Goal: Check status

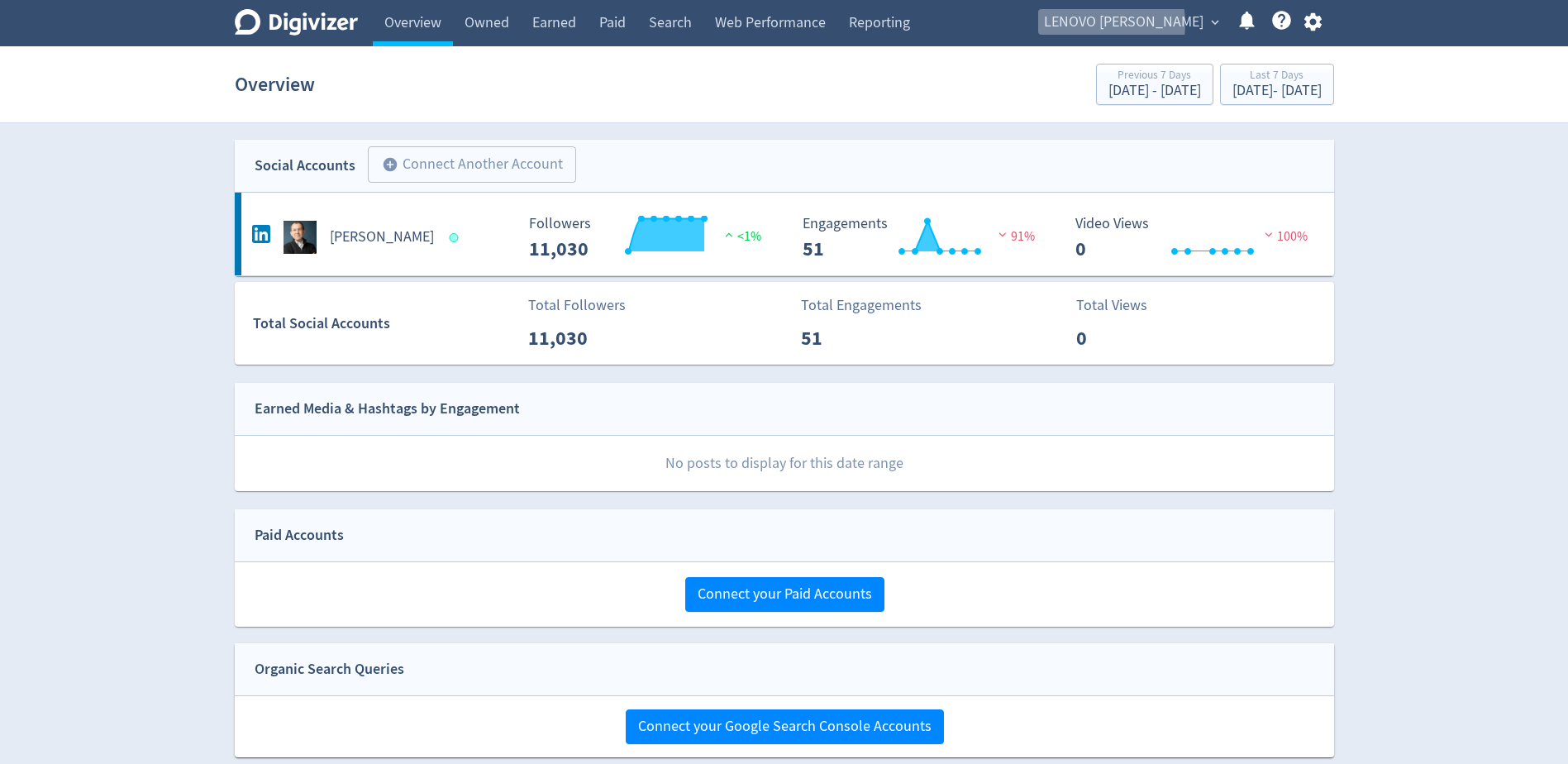
click at [1123, 24] on span "LENOVO [PERSON_NAME]" at bounding box center [1124, 22] width 160 height 26
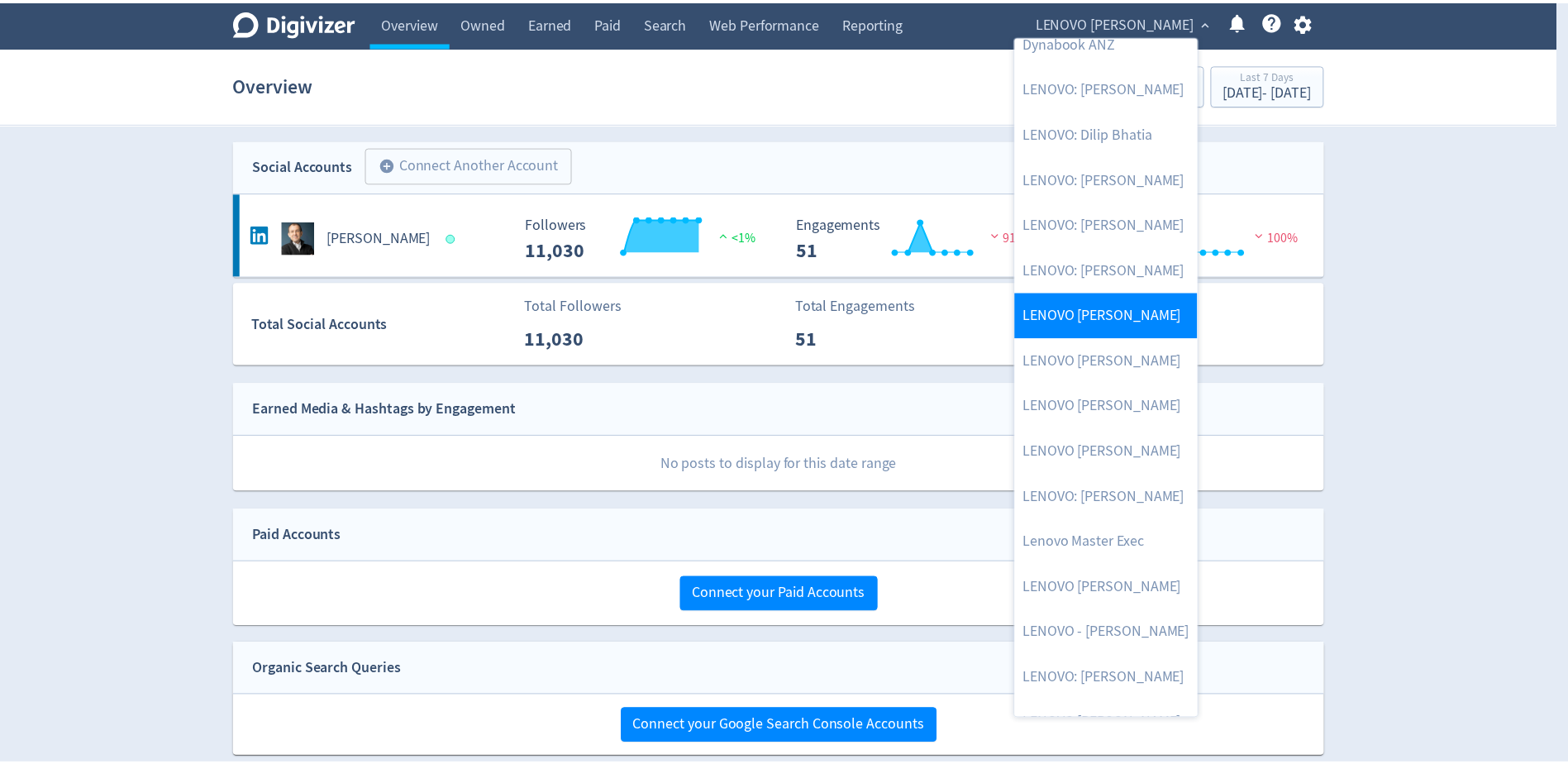
scroll to position [108, 0]
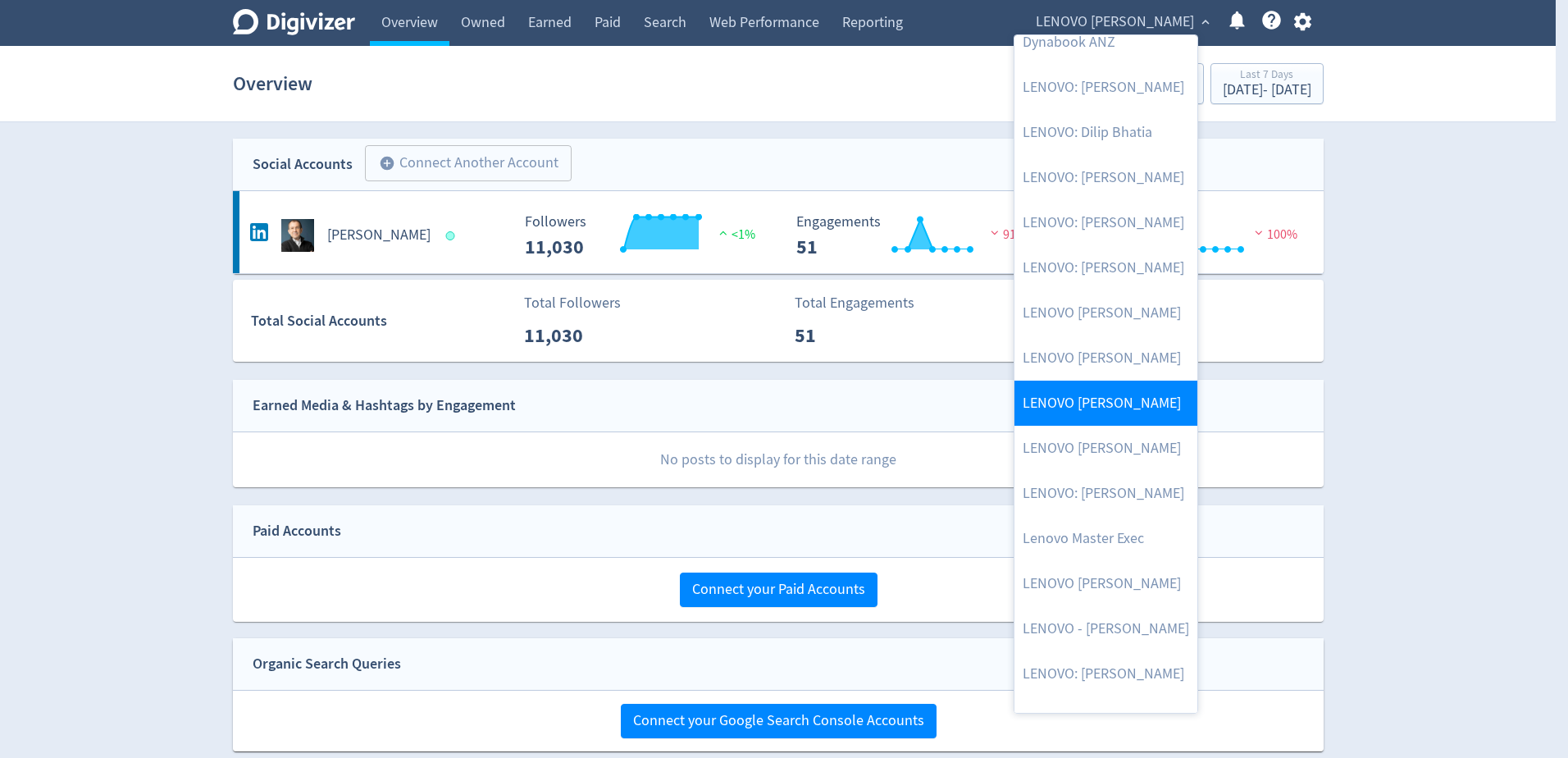
click at [1119, 398] on link "LENOVO [PERSON_NAME]" at bounding box center [1105, 403] width 183 height 45
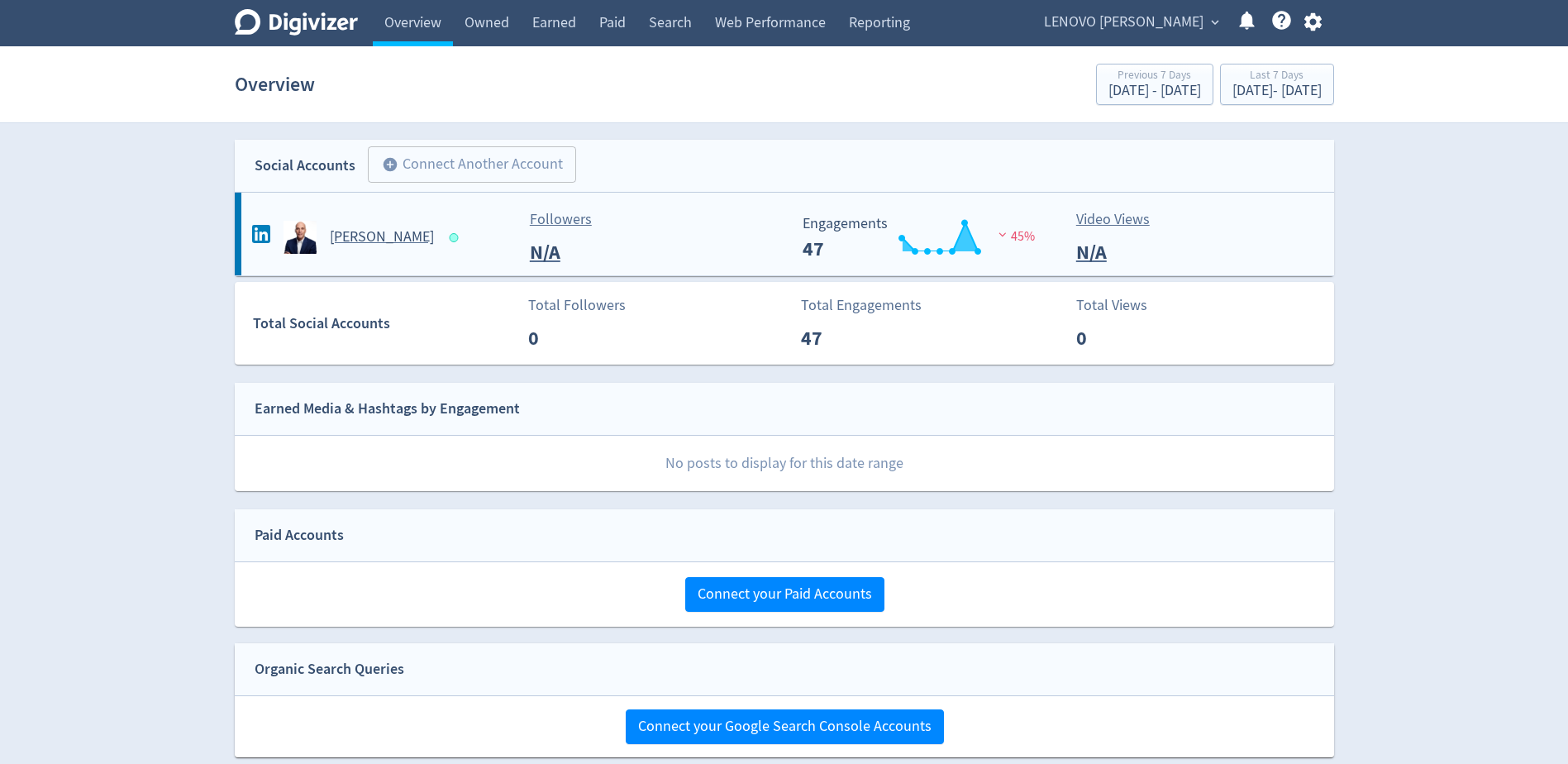
click at [372, 229] on h5 "[PERSON_NAME]" at bounding box center [381, 237] width 104 height 20
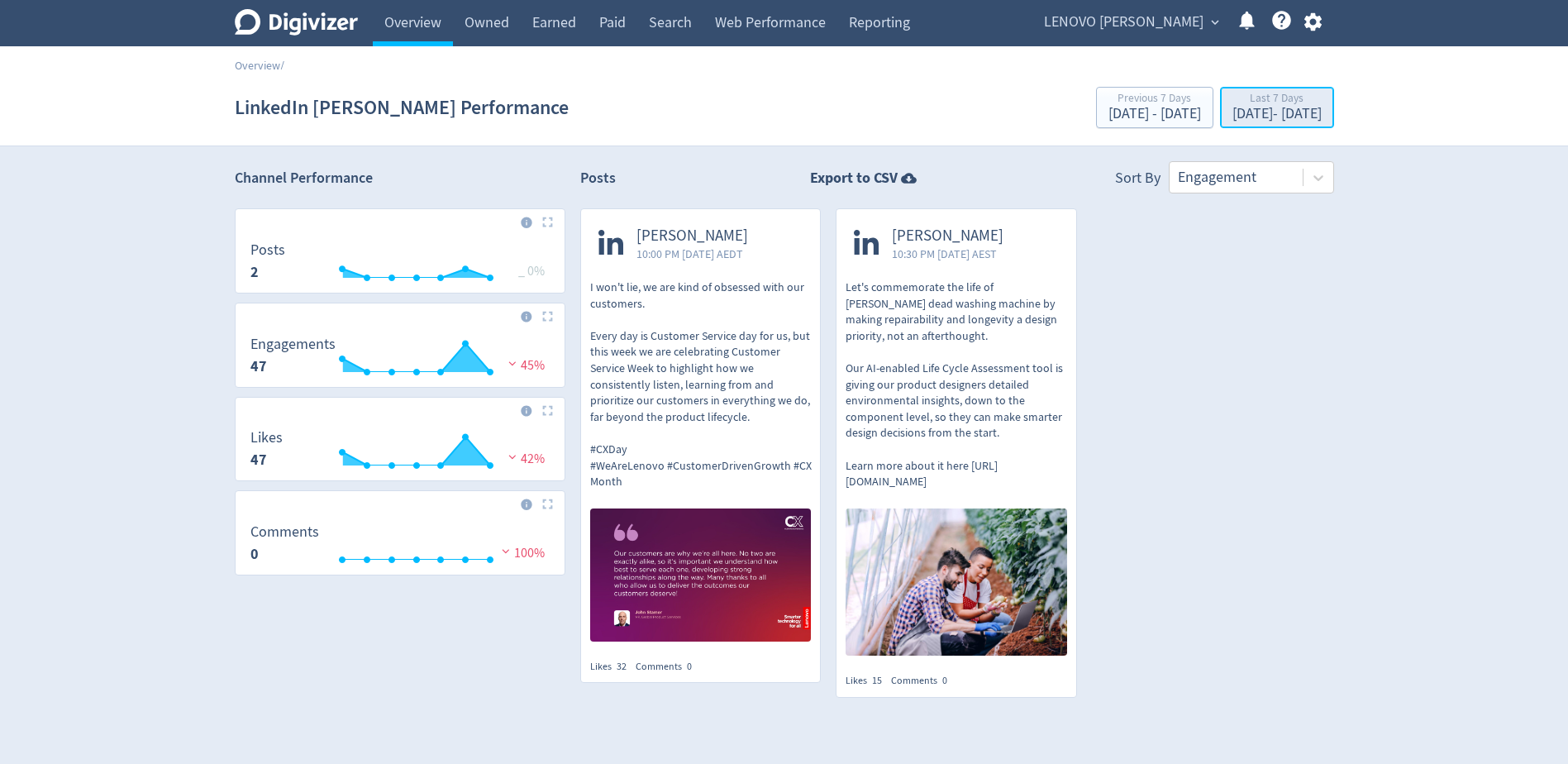
click at [1259, 109] on div "[DATE] - [DATE]" at bounding box center [1277, 115] width 89 height 15
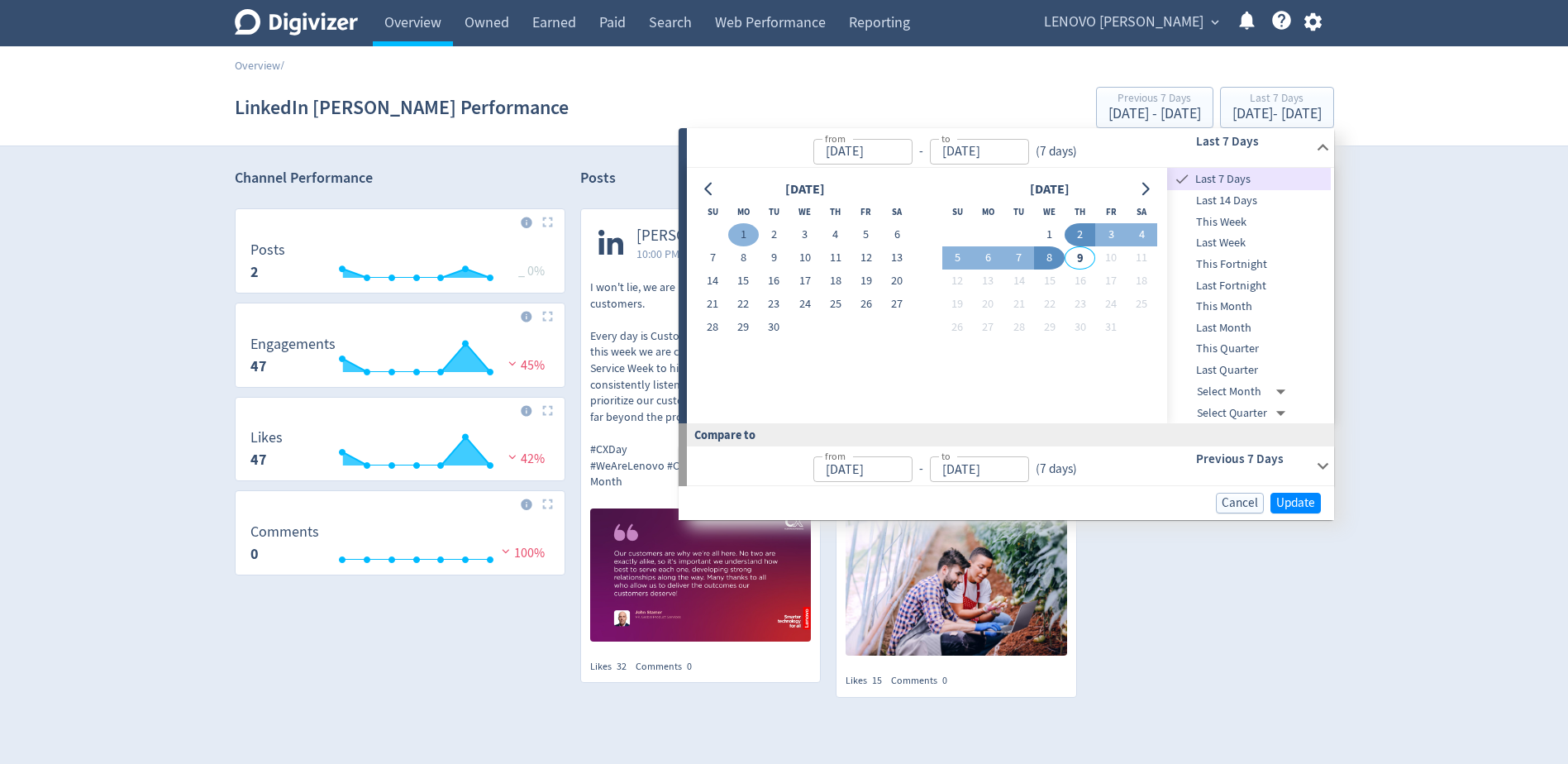
click at [746, 239] on button "1" at bounding box center [744, 234] width 31 height 23
type input "[DATE]"
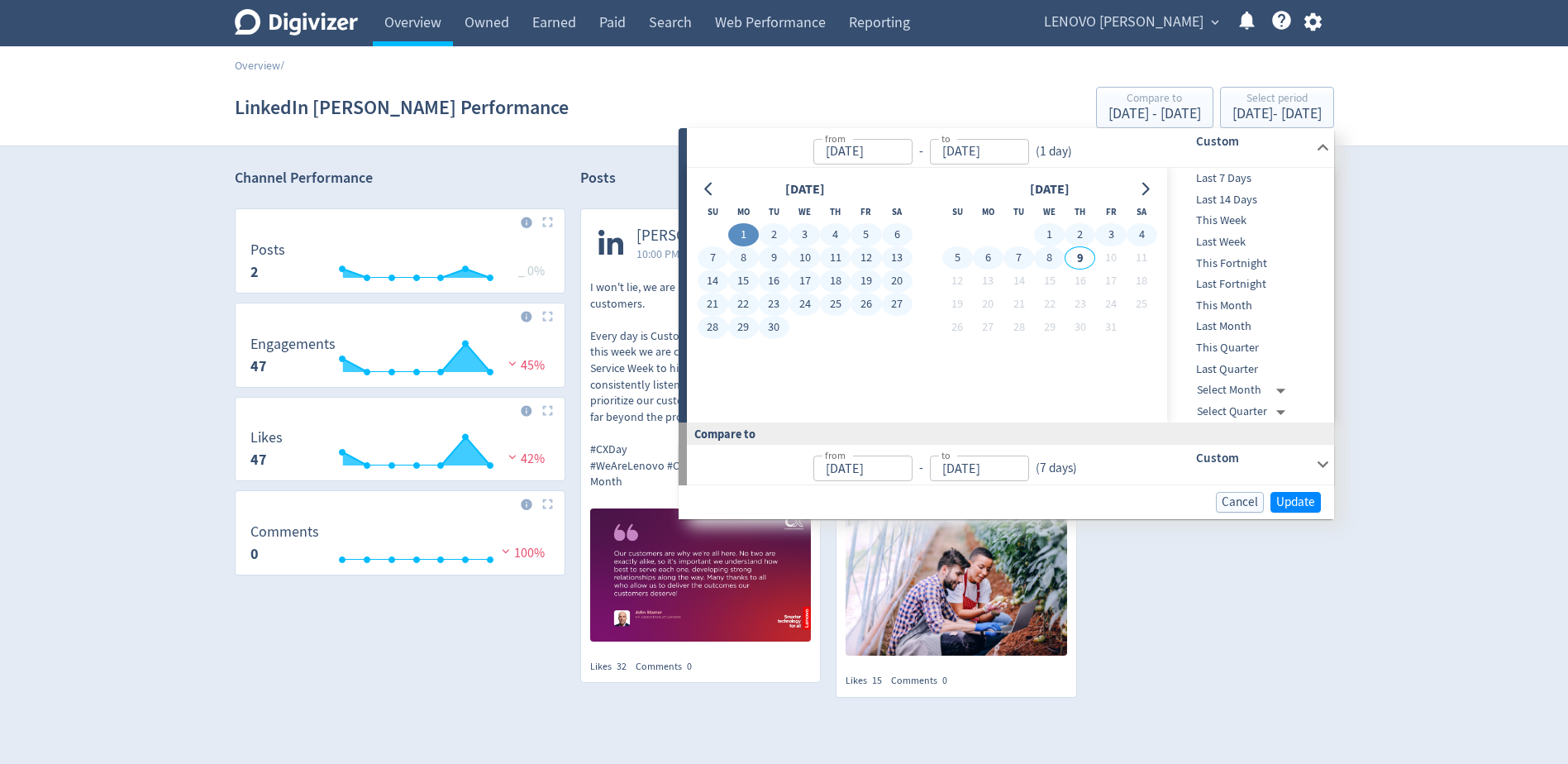
click at [1046, 261] on button "8" at bounding box center [1049, 257] width 31 height 23
type input "[DATE]"
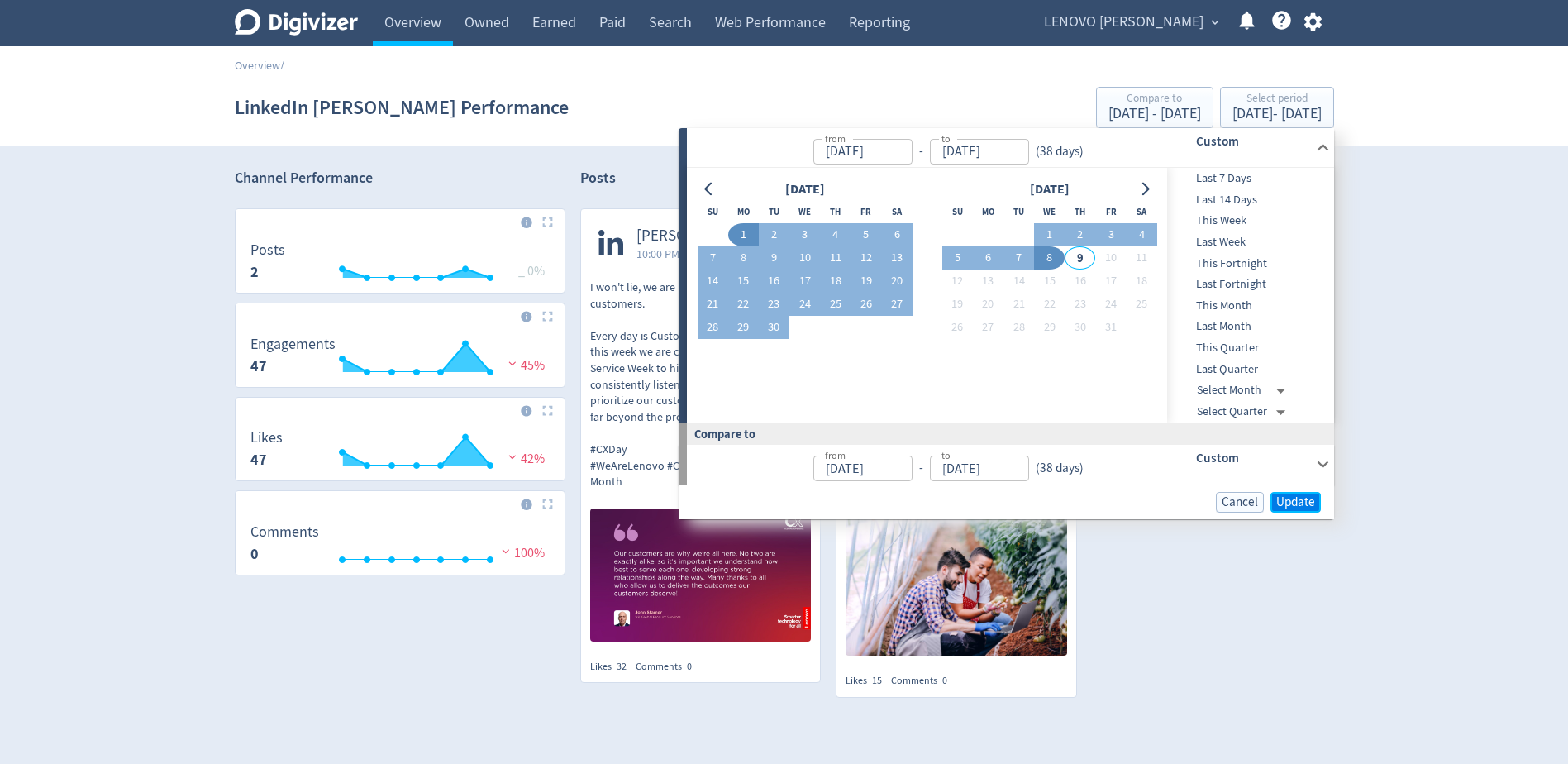
click at [1280, 497] on span "Update" at bounding box center [1295, 502] width 39 height 13
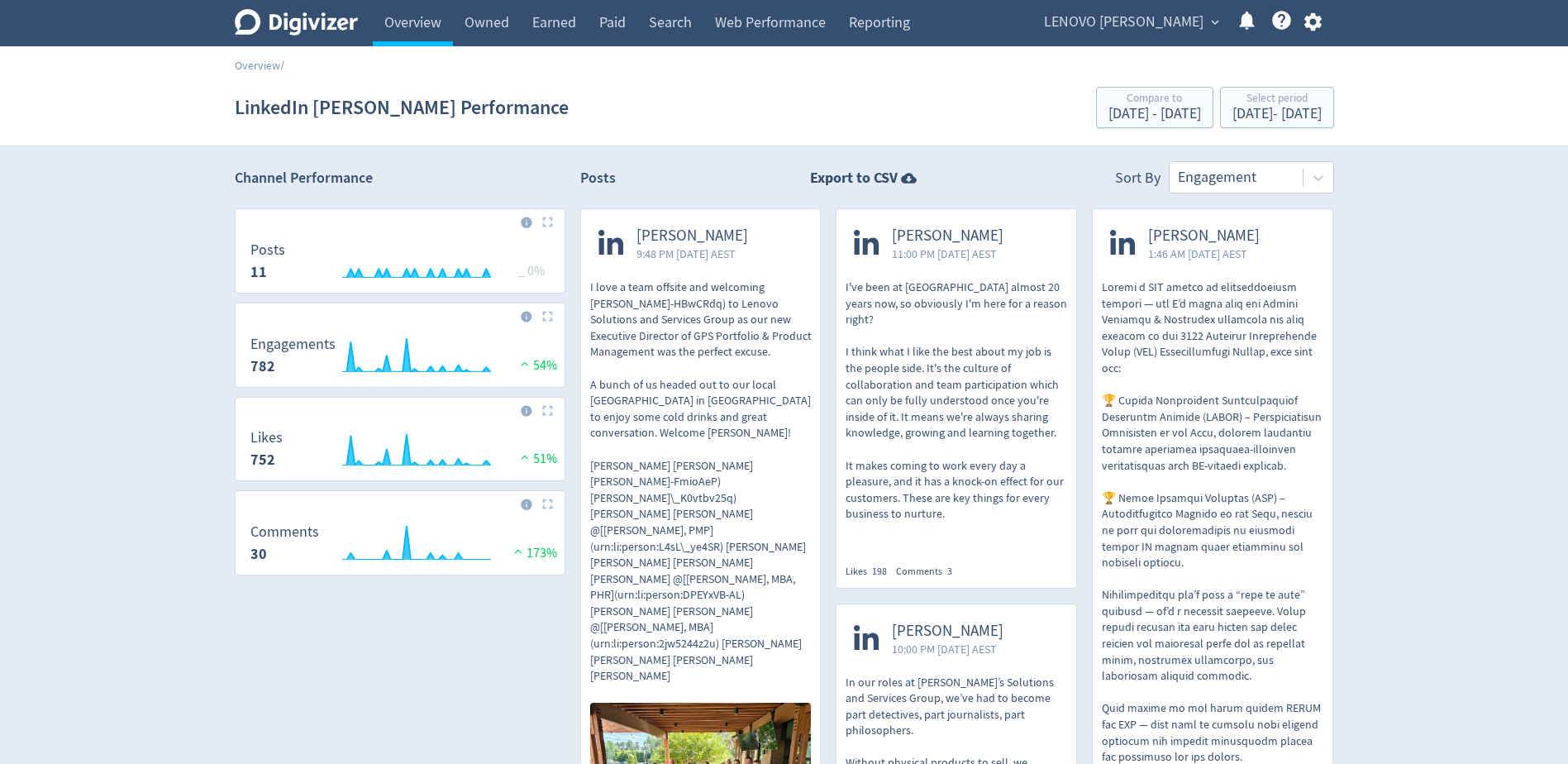
click at [994, 316] on p "I've been at [GEOGRAPHIC_DATA] almost 20 years now, so obviously I'm here for a…" at bounding box center [956, 401] width 222 height 243
click at [1274, 109] on div "[DATE] - [DATE]" at bounding box center [1277, 115] width 89 height 15
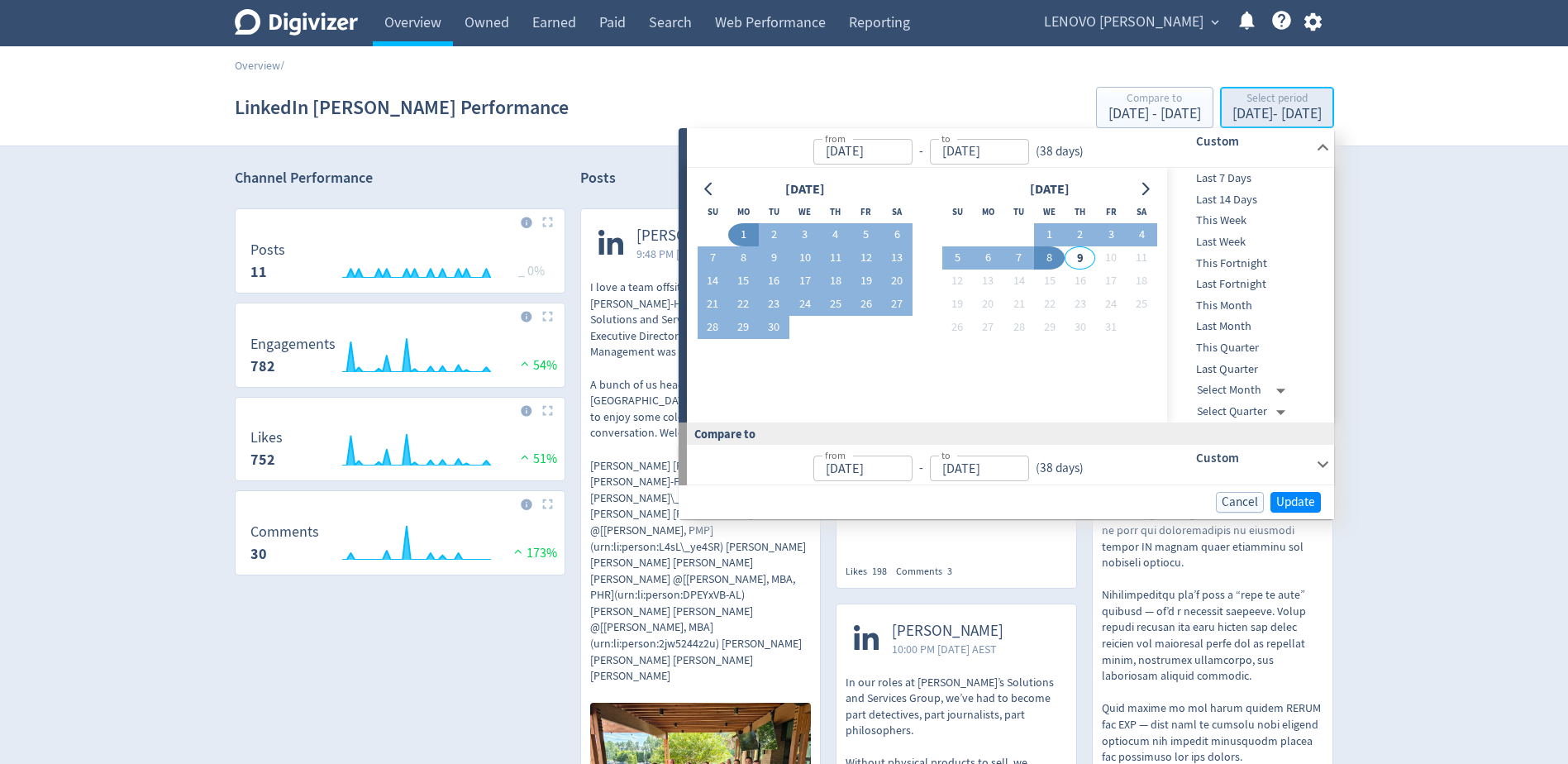
type input "[DATE]"
click at [1254, 319] on span "Last Month" at bounding box center [1249, 326] width 164 height 18
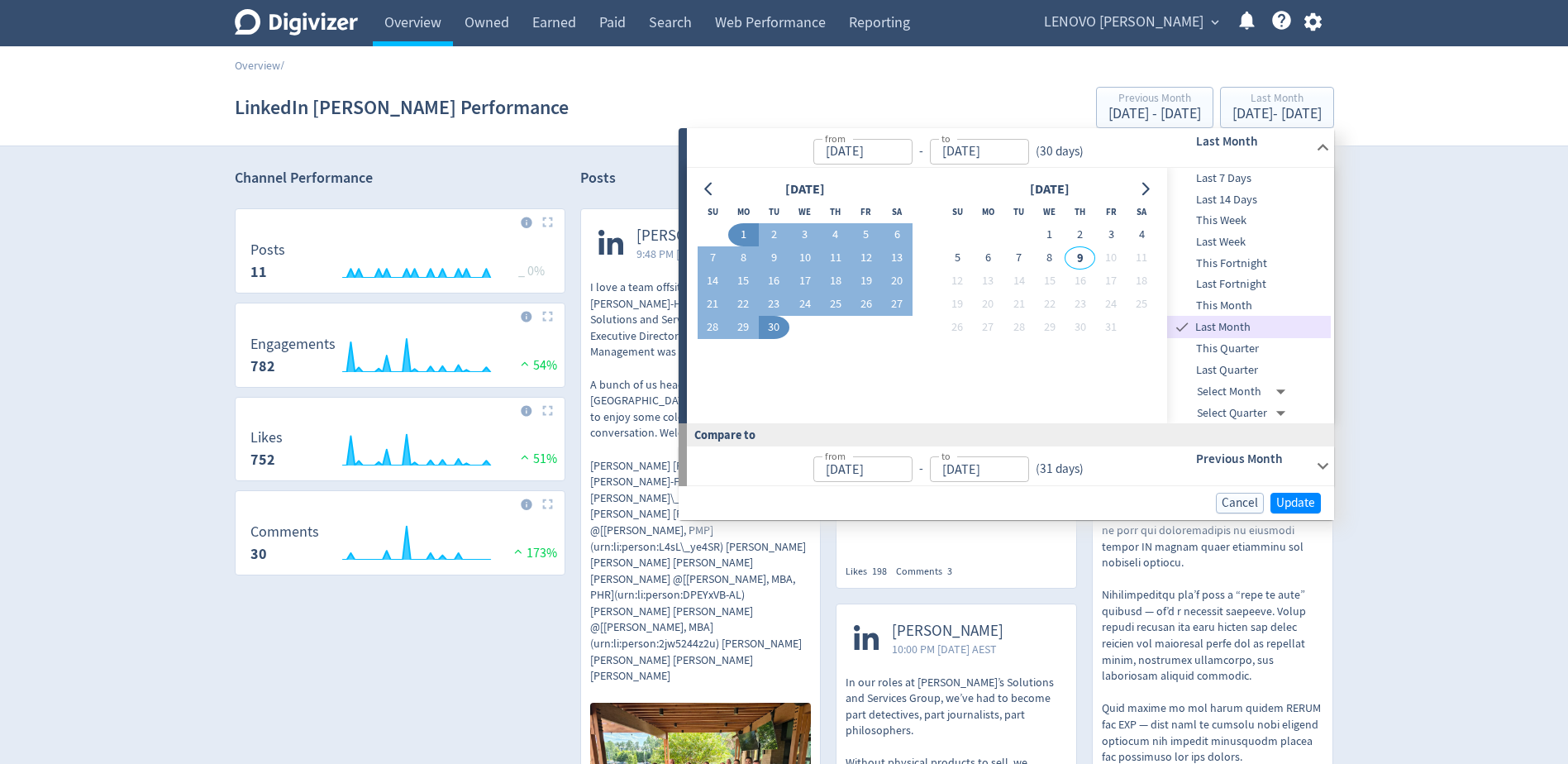
type input "[DATE]"
click at [1291, 506] on span "Update" at bounding box center [1295, 503] width 39 height 13
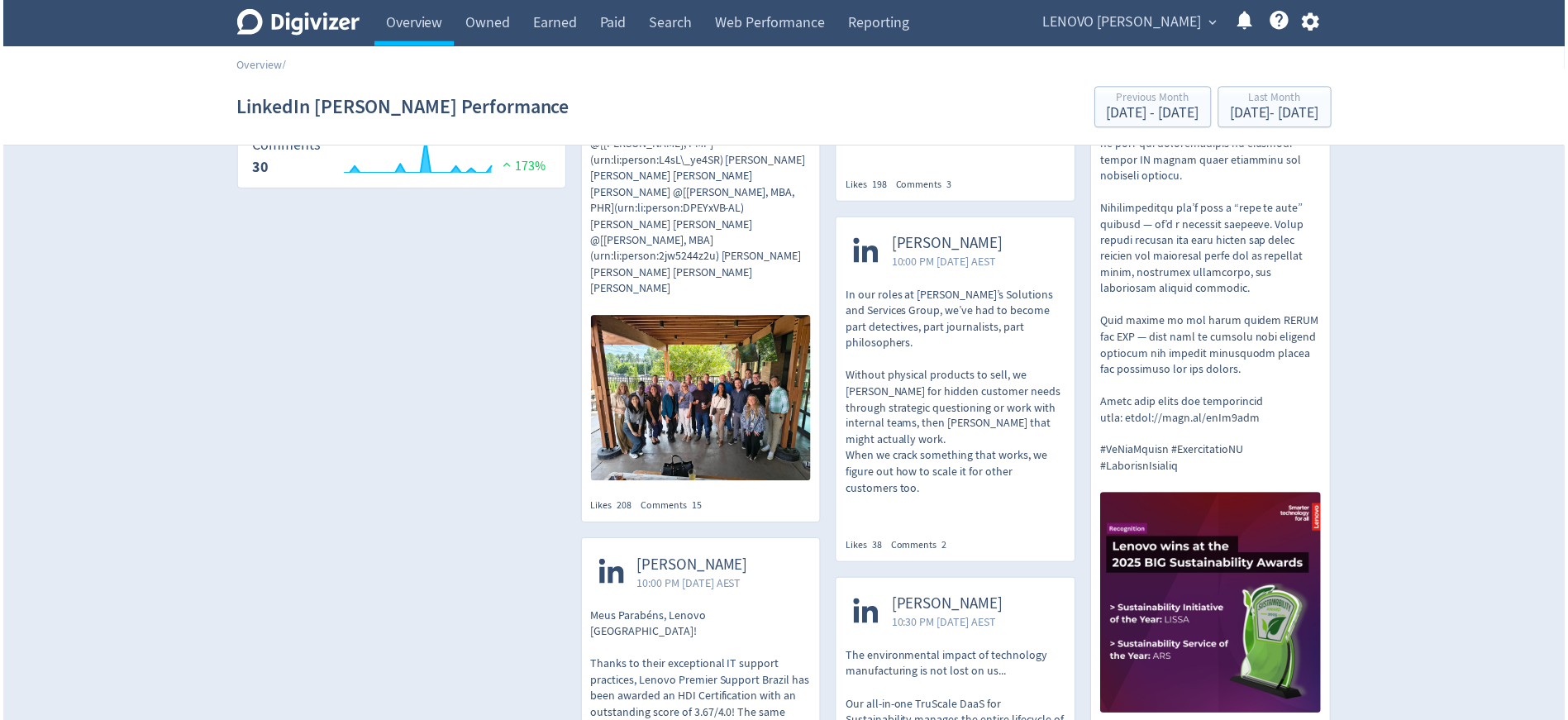
scroll to position [413, 0]
